Goal: Information Seeking & Learning: Check status

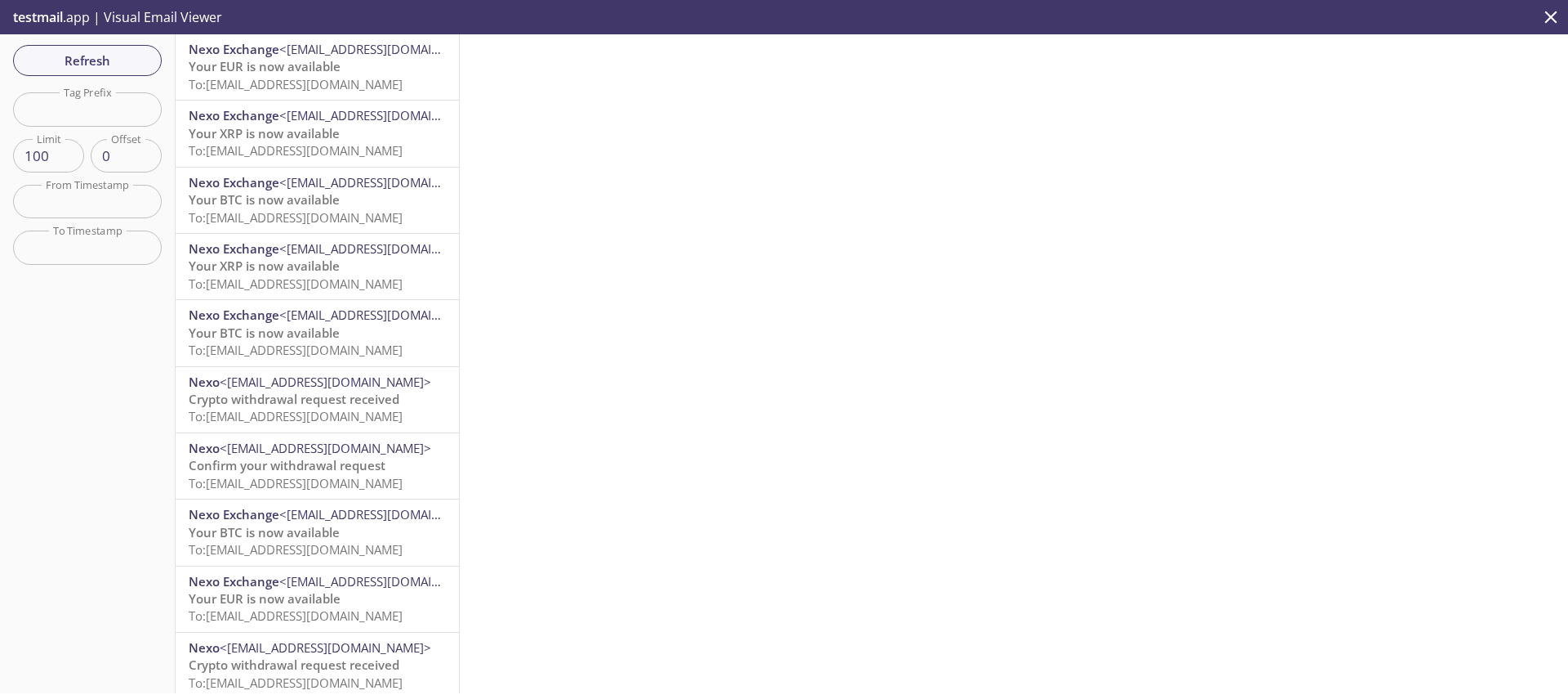
click at [1548, 16] on icon "close" at bounding box center [1551, 17] width 22 height 22
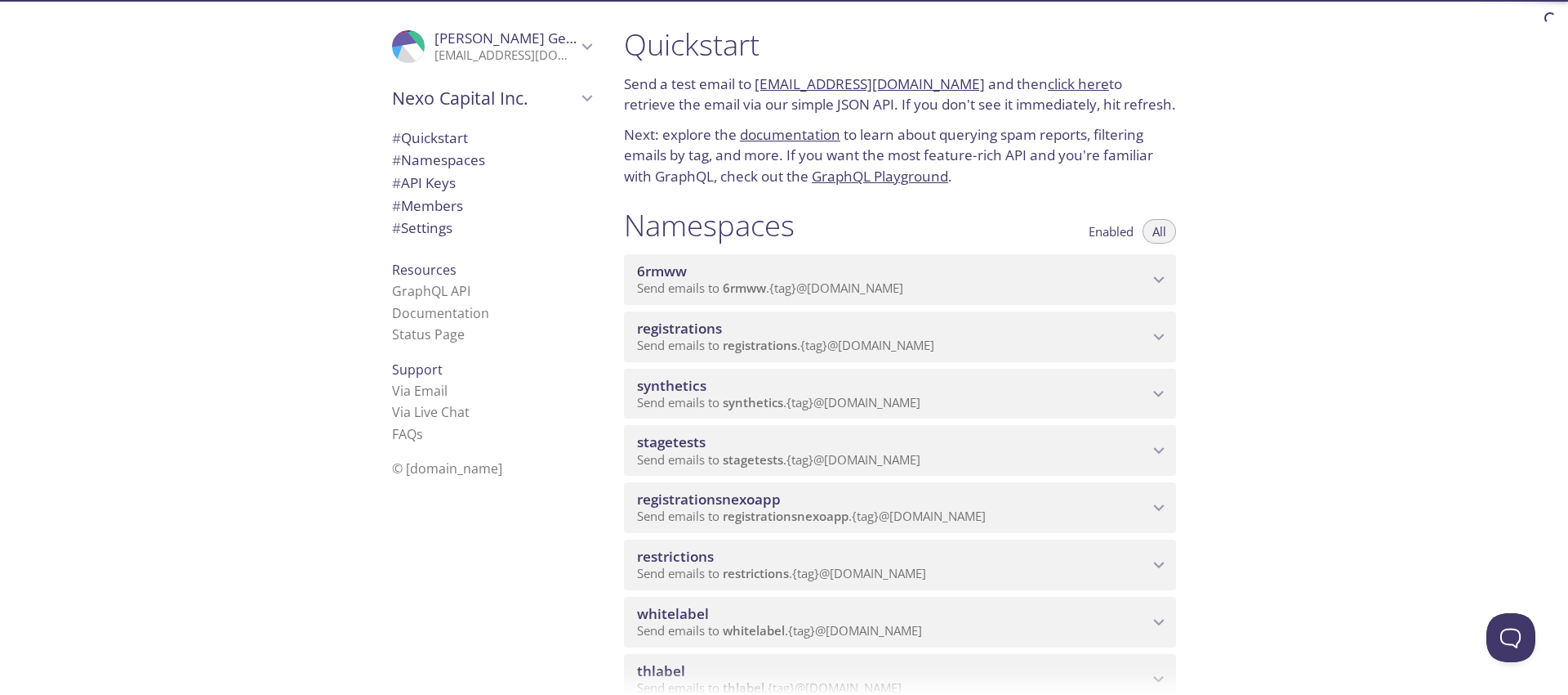
scroll to position [10, 0]
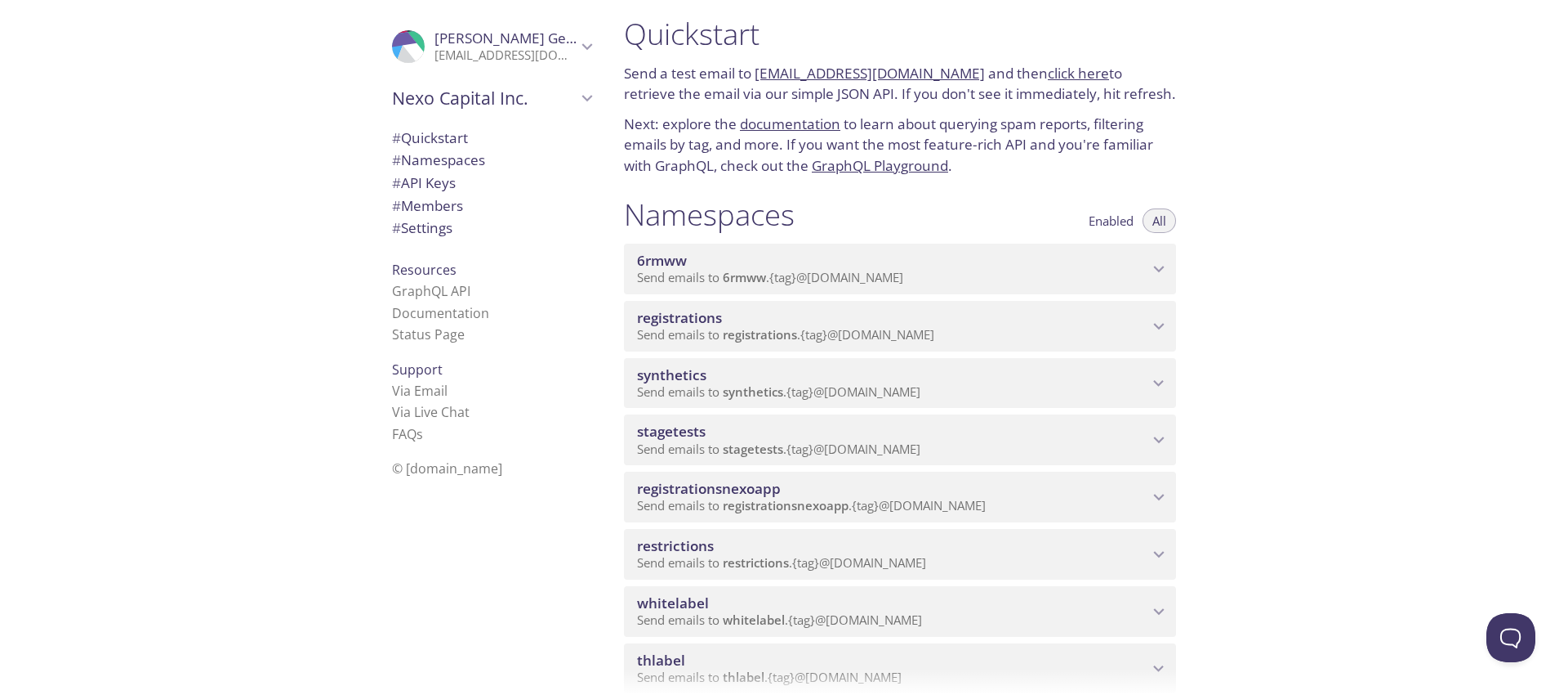
click at [1249, 363] on div "Quickstart Send a test email to 6rmww.test@inbox.testmail.app and then click he…" at bounding box center [1090, 348] width 958 height 695
click at [839, 433] on span "stagetests" at bounding box center [893, 428] width 511 height 18
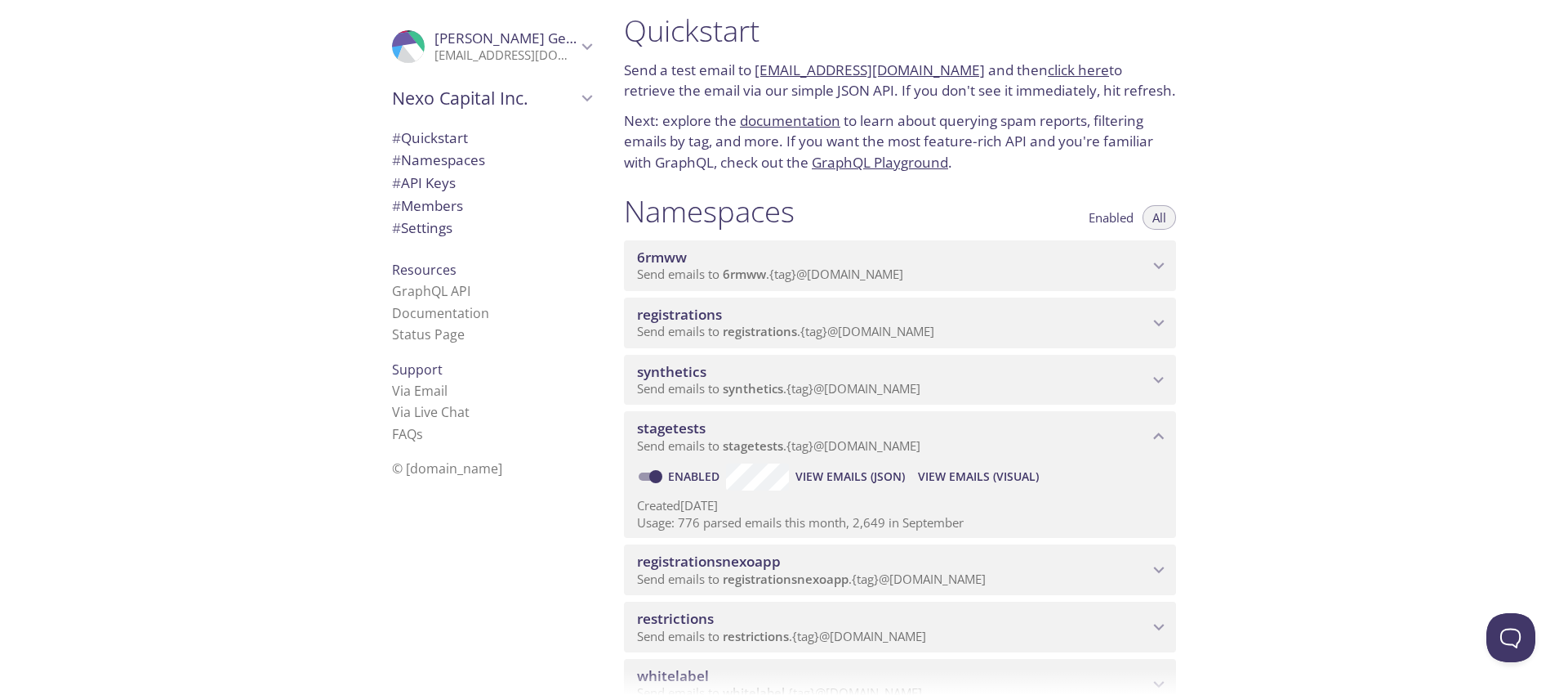
click at [977, 480] on span "View Emails (Visual)" at bounding box center [978, 476] width 121 height 20
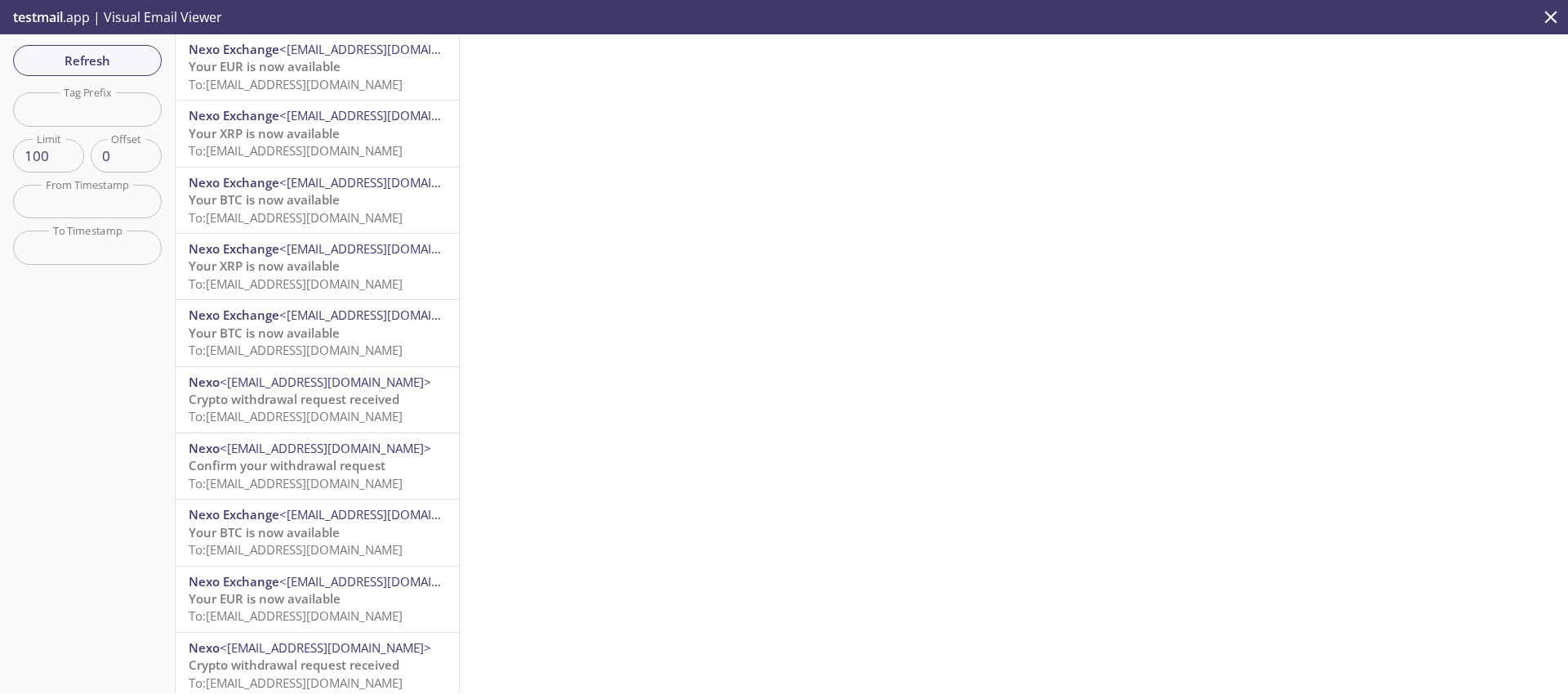
click at [1555, 9] on icon "close" at bounding box center [1551, 17] width 22 height 22
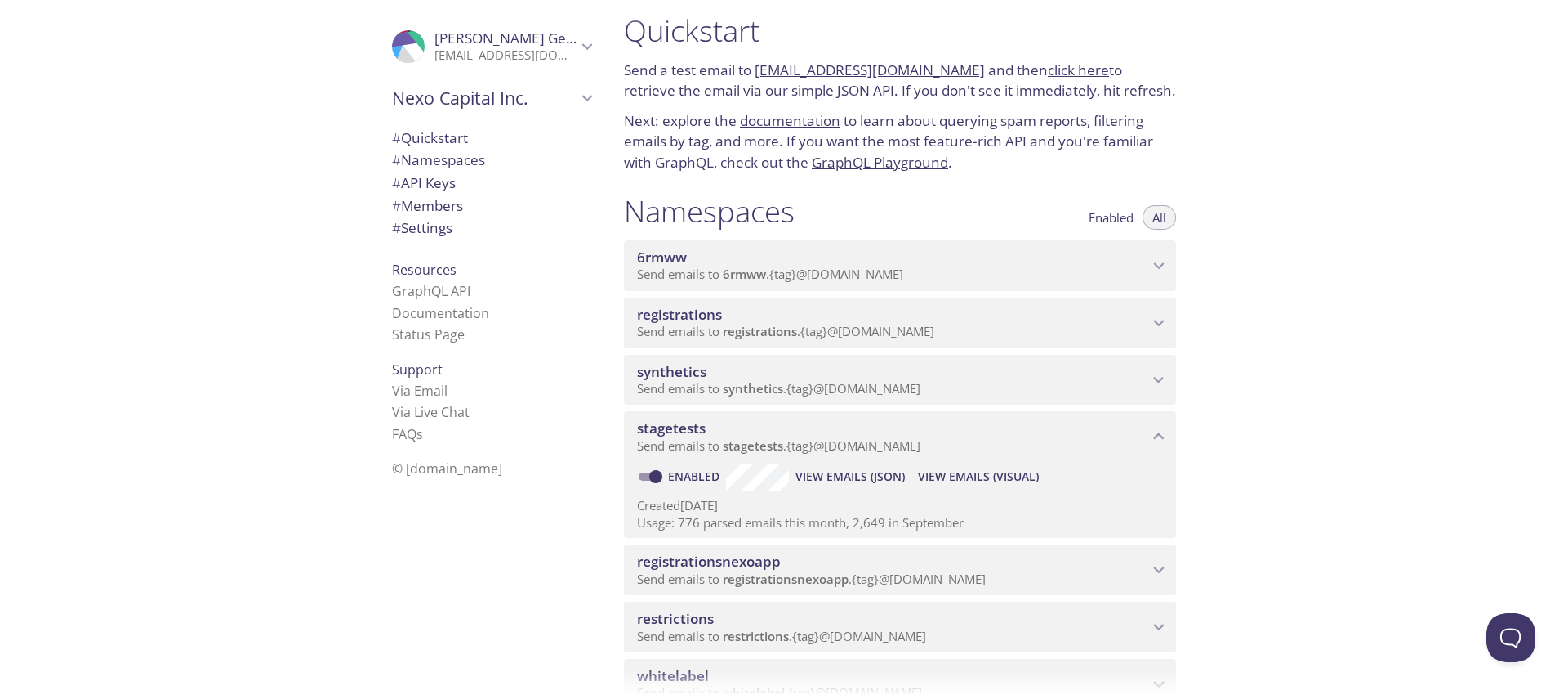
scroll to position [17, 0]
click at [1150, 428] on icon "stagetests namespace" at bounding box center [1159, 433] width 22 height 22
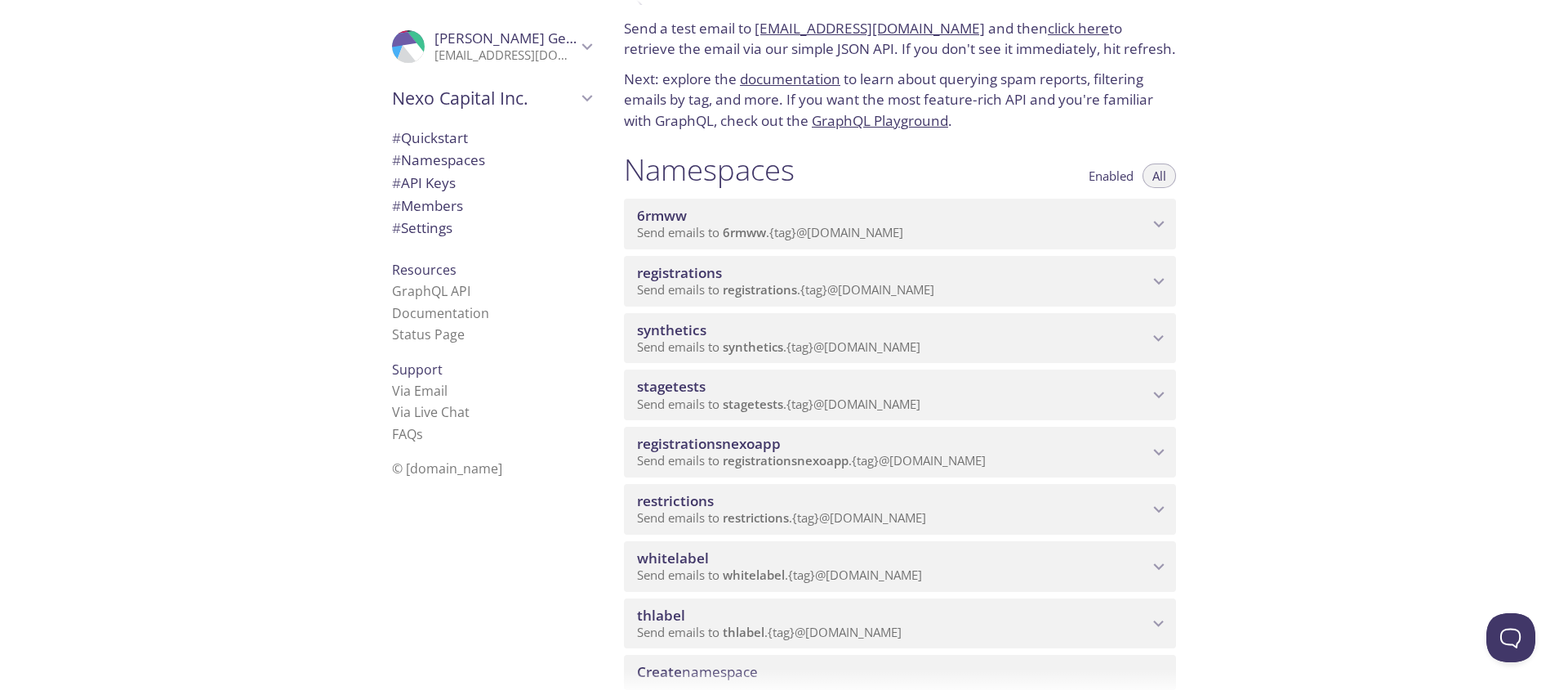
scroll to position [118, 0]
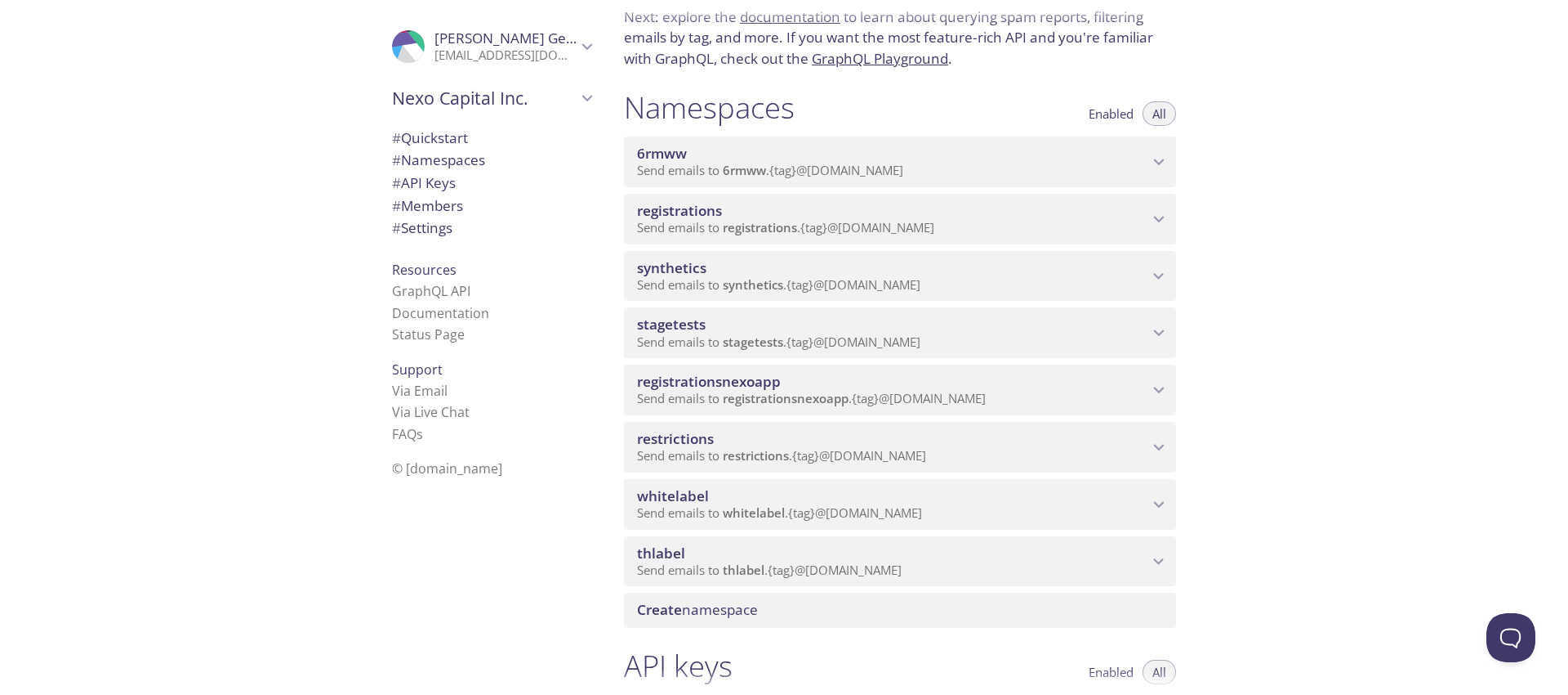
click at [780, 559] on span "thlabel" at bounding box center [893, 553] width 511 height 18
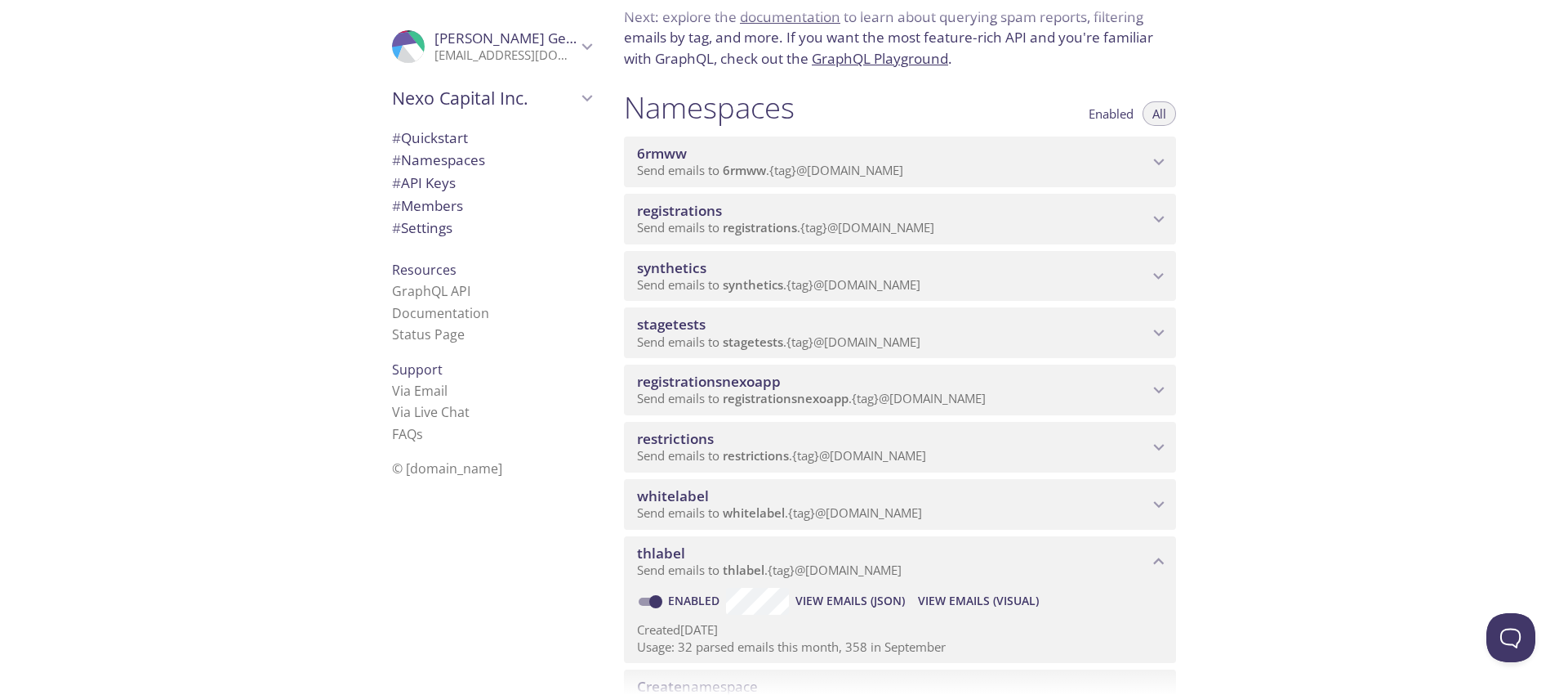
click at [997, 604] on span "View Emails (Visual)" at bounding box center [978, 600] width 121 height 20
click at [1161, 554] on icon "thlabel namespace" at bounding box center [1159, 561] width 22 height 22
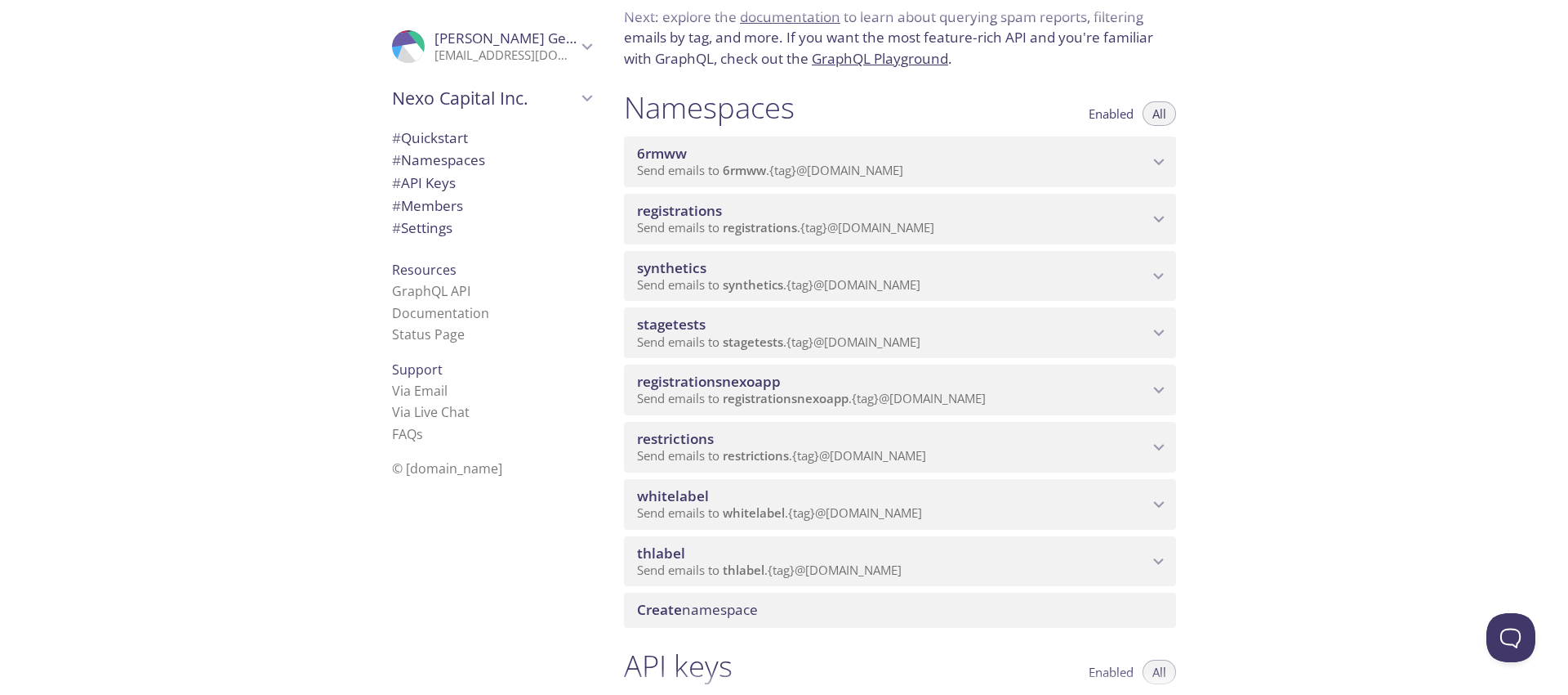
click at [1363, 438] on div "Quickstart Send a test email to 6rmww.test@inbox.testmail.app and then click he…" at bounding box center [1090, 348] width 958 height 695
click at [217, 183] on div ".cls-1 { fill: #6d5ca8; } .cls-2 { fill: #3fc191; } .cls-3 { fill: #3b4752; } .…" at bounding box center [305, 348] width 611 height 695
click at [187, 217] on div ".cls-1 { fill: #6d5ca8; } .cls-2 { fill: #3fc191; } .cls-3 { fill: #3b4752; } .…" at bounding box center [305, 348] width 611 height 695
click at [213, 197] on div ".cls-1 { fill: #6d5ca8; } .cls-2 { fill: #3fc191; } .cls-3 { fill: #3b4752; } .…" at bounding box center [305, 348] width 611 height 695
click at [138, 244] on div ".cls-1 { fill: #6d5ca8; } .cls-2 { fill: #3fc191; } .cls-3 { fill: #3b4752; } .…" at bounding box center [305, 348] width 611 height 695
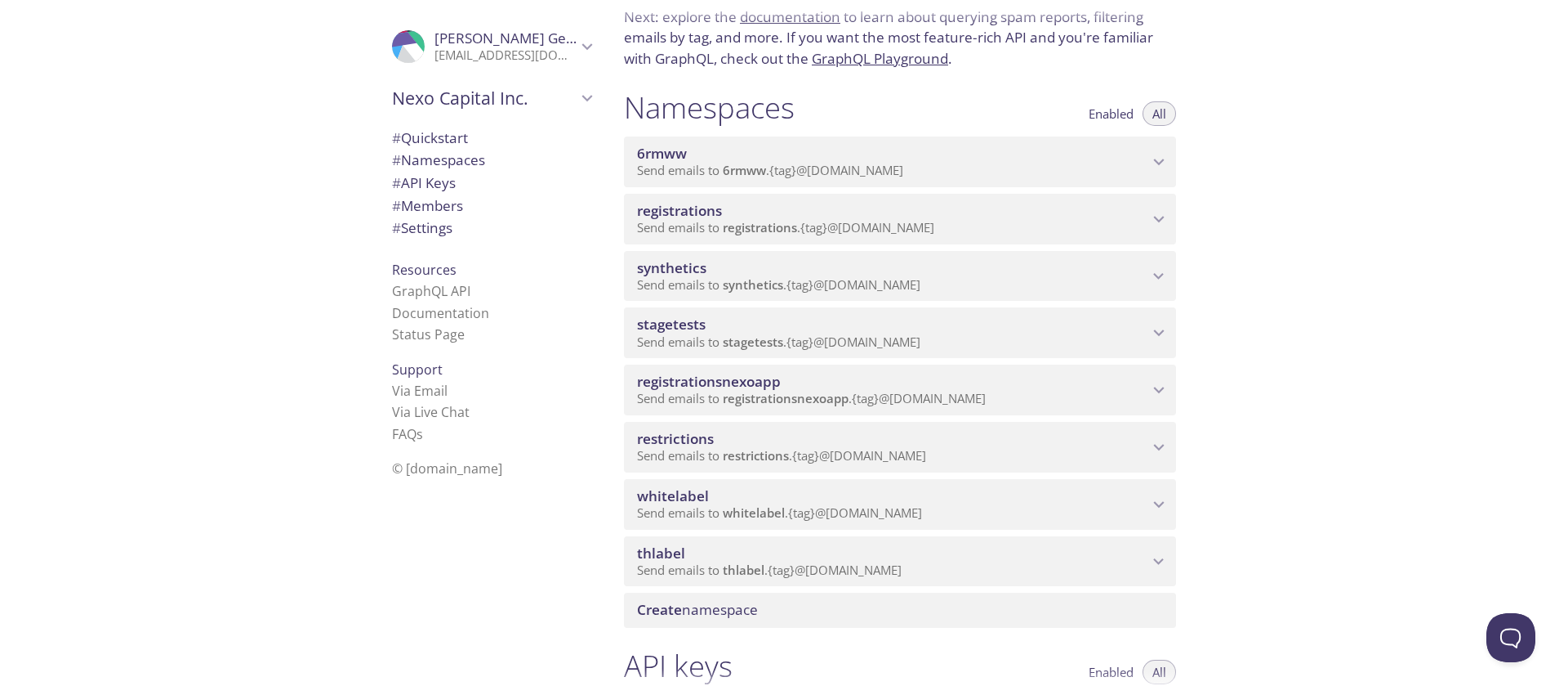
click at [279, 167] on div ".cls-1 { fill: #6d5ca8; } .cls-2 { fill: #3fc191; } .cls-3 { fill: #3b4752; } .…" at bounding box center [305, 348] width 611 height 695
click at [282, 148] on div ".cls-1 { fill: #6d5ca8; } .cls-2 { fill: #3fc191; } .cls-3 { fill: #3b4752; } .…" at bounding box center [305, 348] width 611 height 695
click at [280, 147] on div ".cls-1 { fill: #6d5ca8; } .cls-2 { fill: #3fc191; } .cls-3 { fill: #3b4752; } .…" at bounding box center [305, 348] width 611 height 695
click at [201, 149] on div ".cls-1 { fill: #6d5ca8; } .cls-2 { fill: #3fc191; } .cls-3 { fill: #3b4752; } .…" at bounding box center [305, 348] width 611 height 695
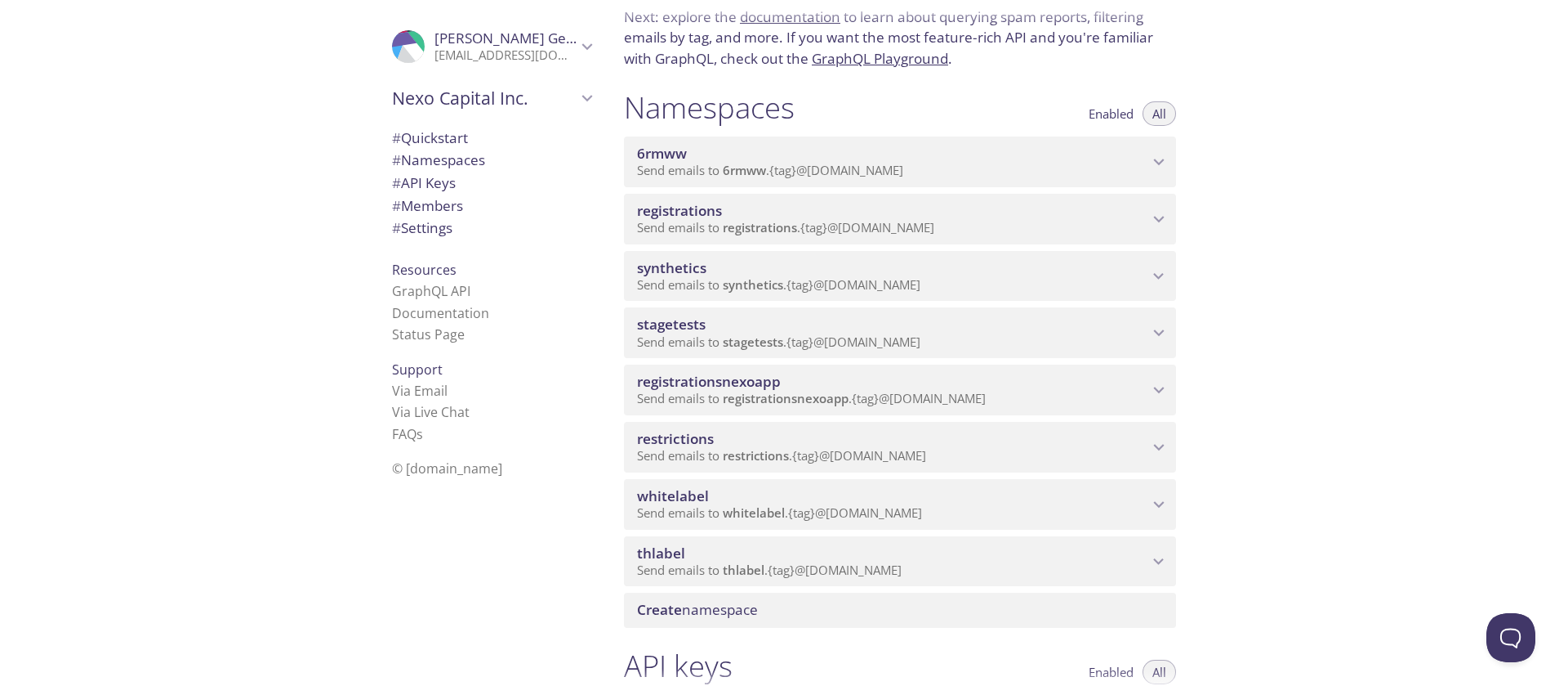
click at [762, 326] on span "stagetests" at bounding box center [893, 324] width 511 height 18
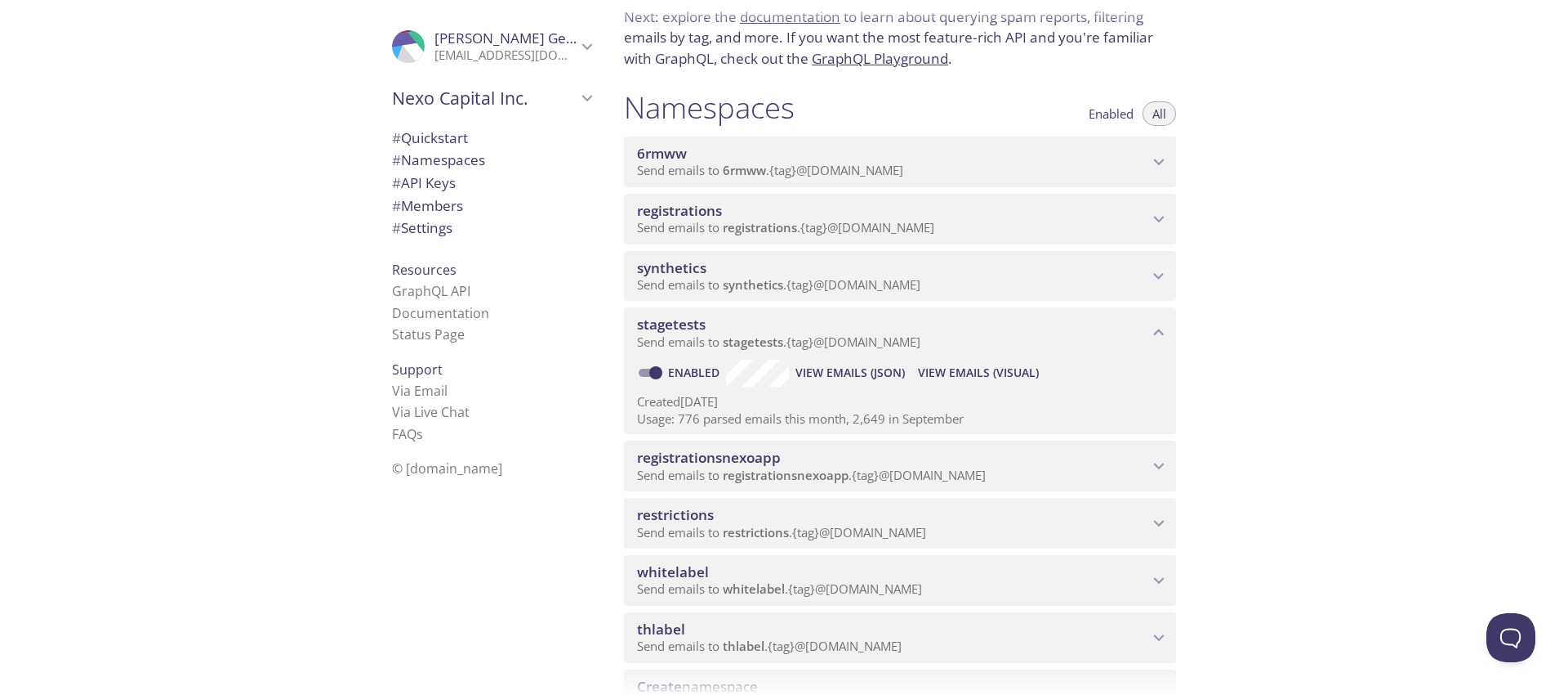
click at [995, 367] on span "View Emails (Visual)" at bounding box center [978, 372] width 121 height 20
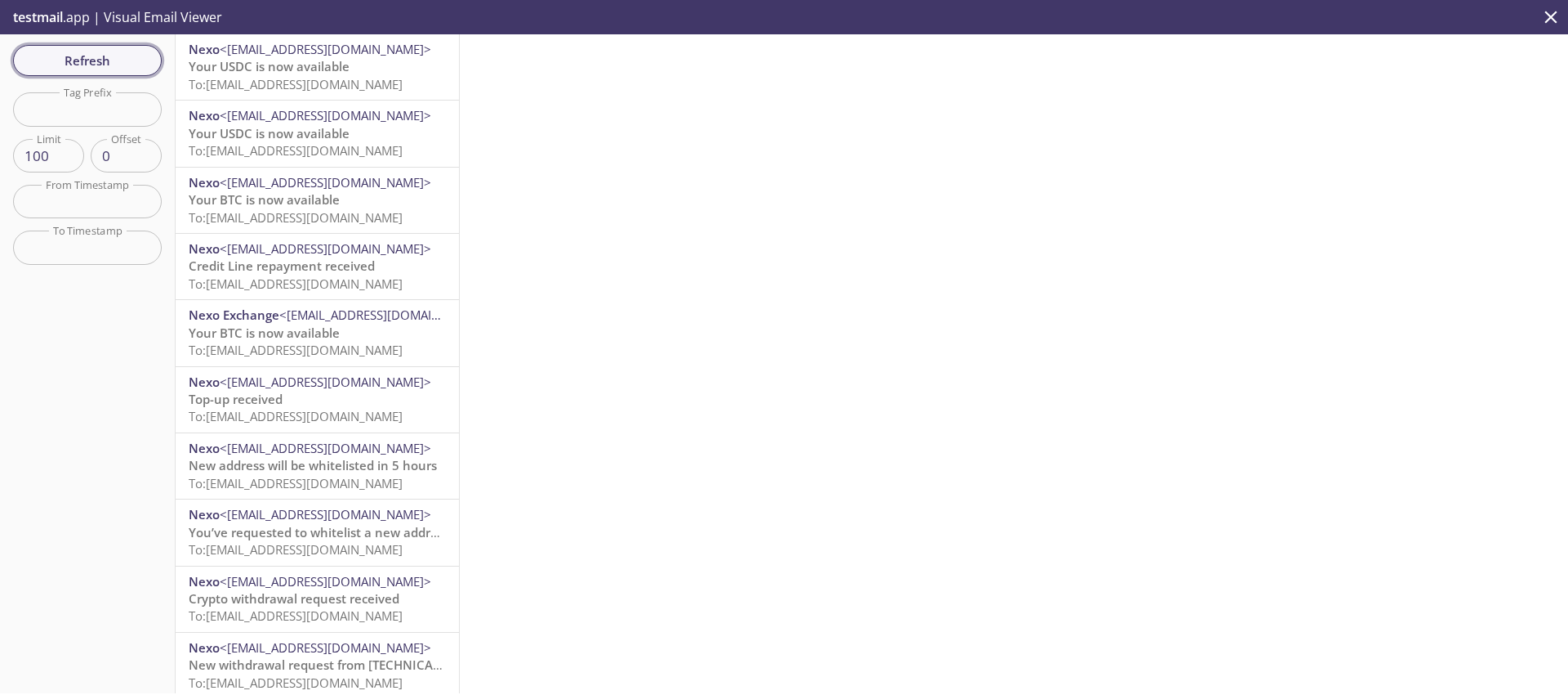
click at [106, 57] on span "Refresh" at bounding box center [87, 60] width 123 height 22
click at [124, 56] on span "Refresh" at bounding box center [87, 60] width 123 height 22
click at [109, 67] on span "Refresh" at bounding box center [87, 60] width 123 height 22
